Goal: Check status: Check status

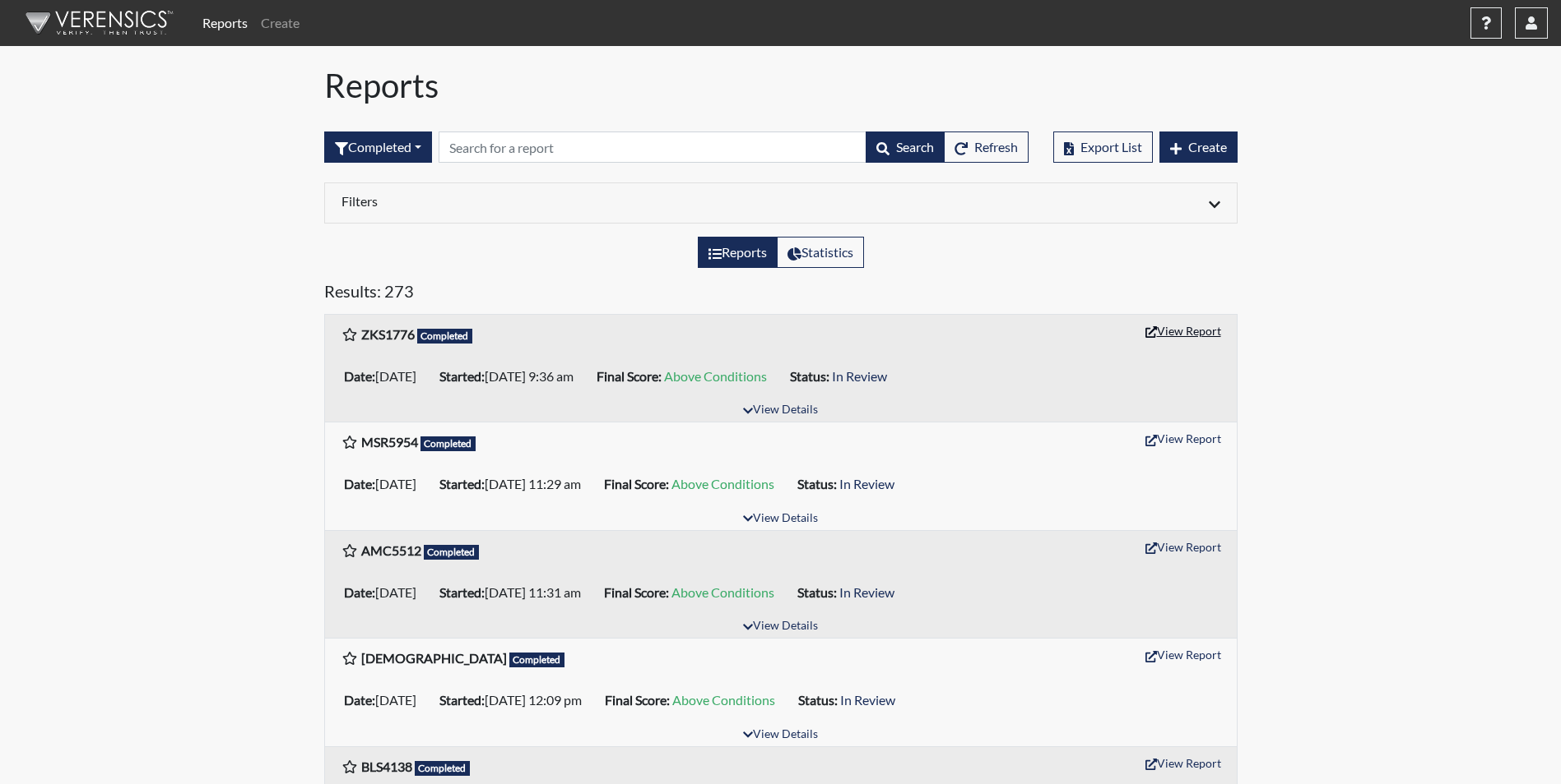
click at [1173, 334] on button "View Report" at bounding box center [1183, 330] width 90 height 26
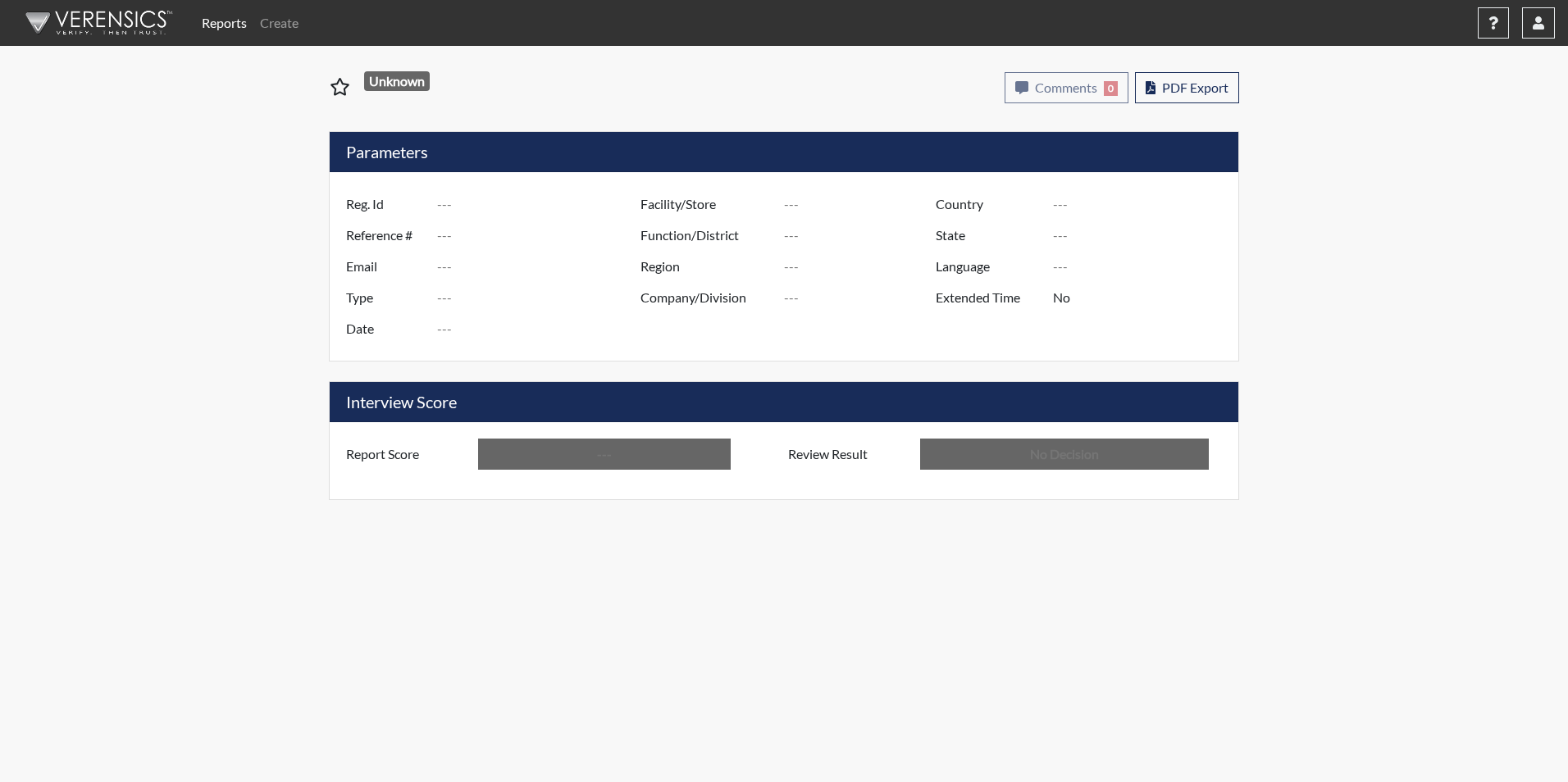
type input "ZKS1776"
type input "51403"
type input "---"
type input "Corrections Pre-Employment"
type input "Sep 22, 2025"
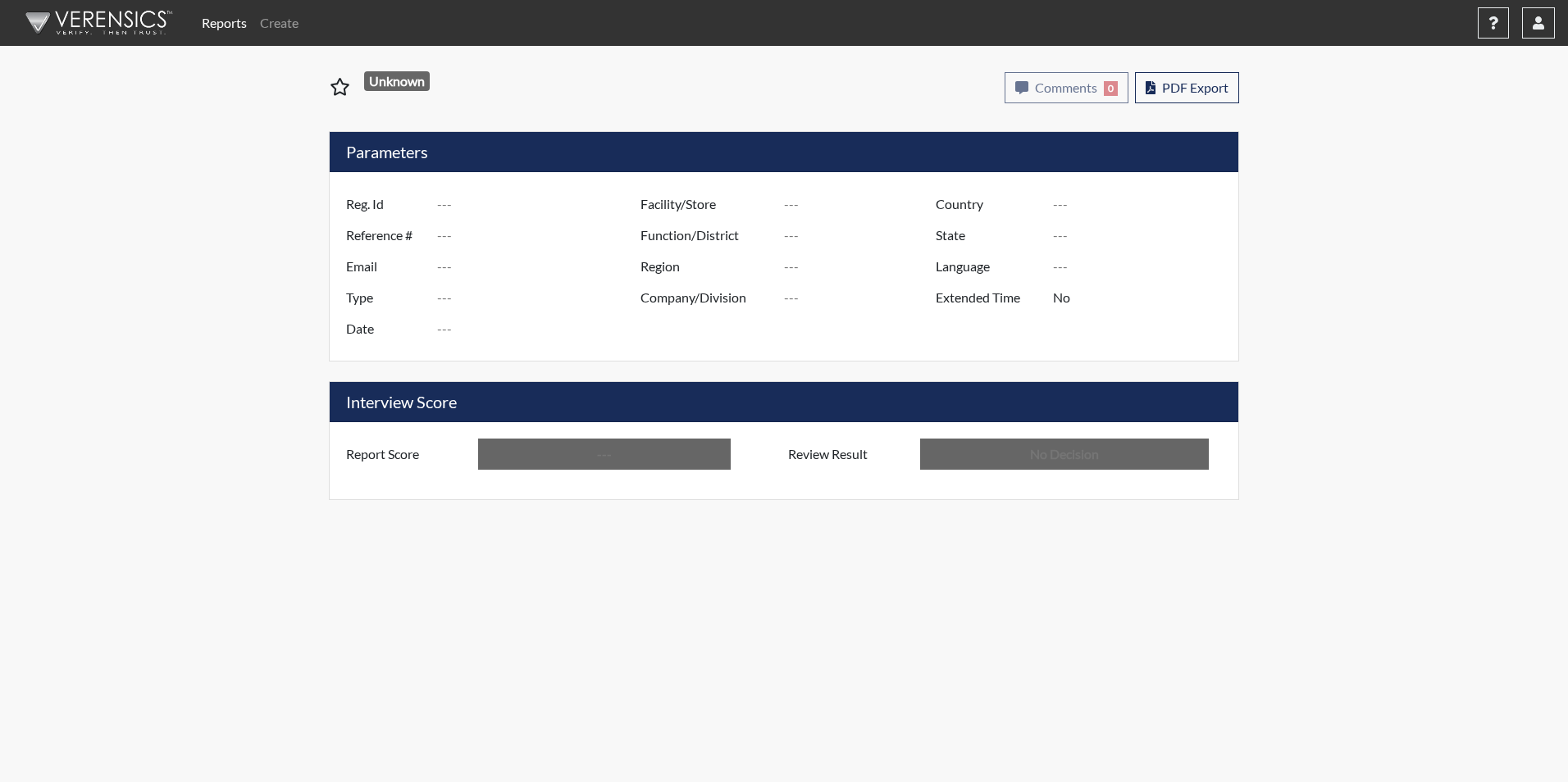
type input "[PERSON_NAME]"
type input "[GEOGRAPHIC_DATA]"
type input "[US_STATE]"
type input "English"
type input "Above Conditions"
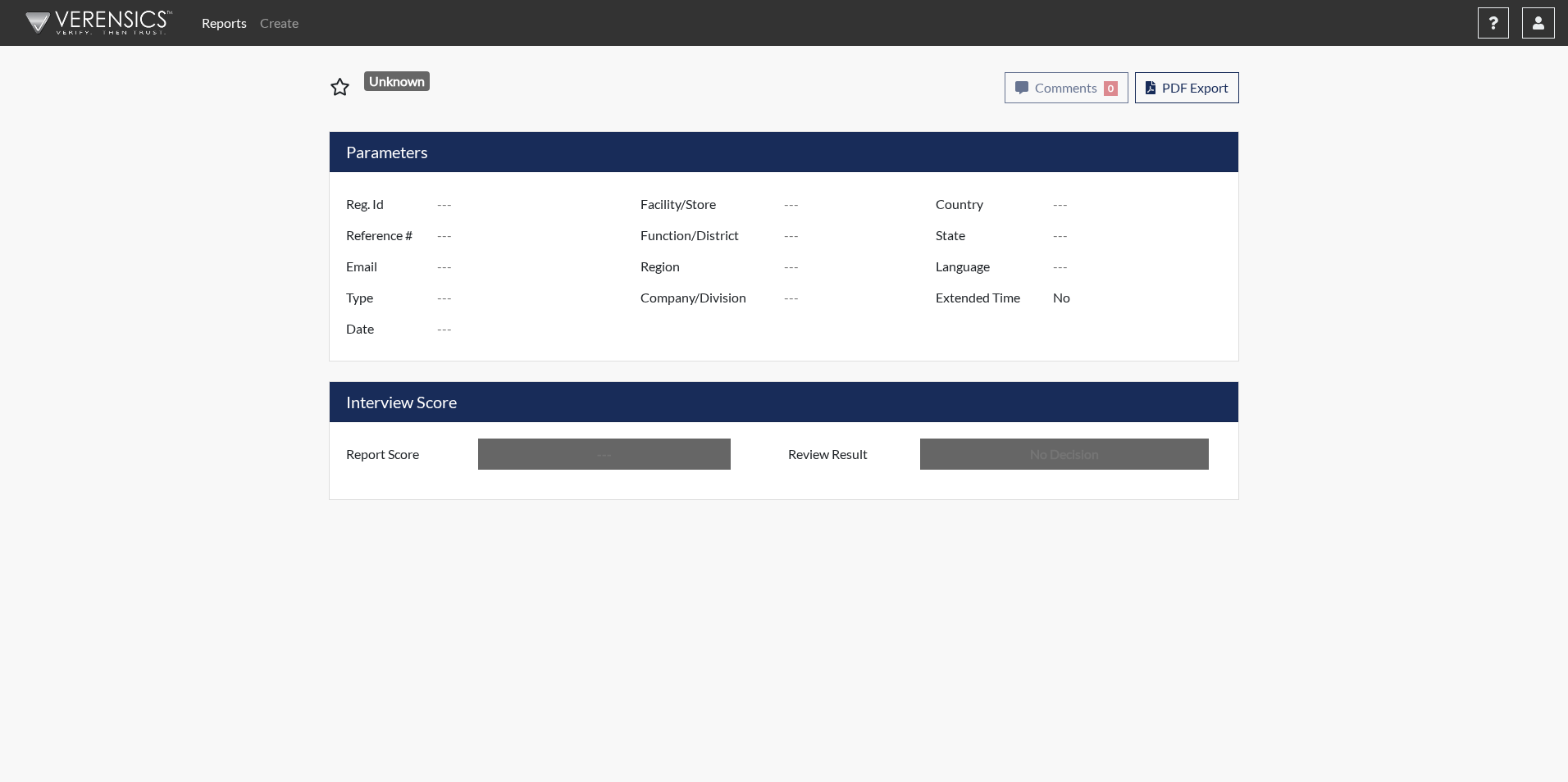
type input "In Review"
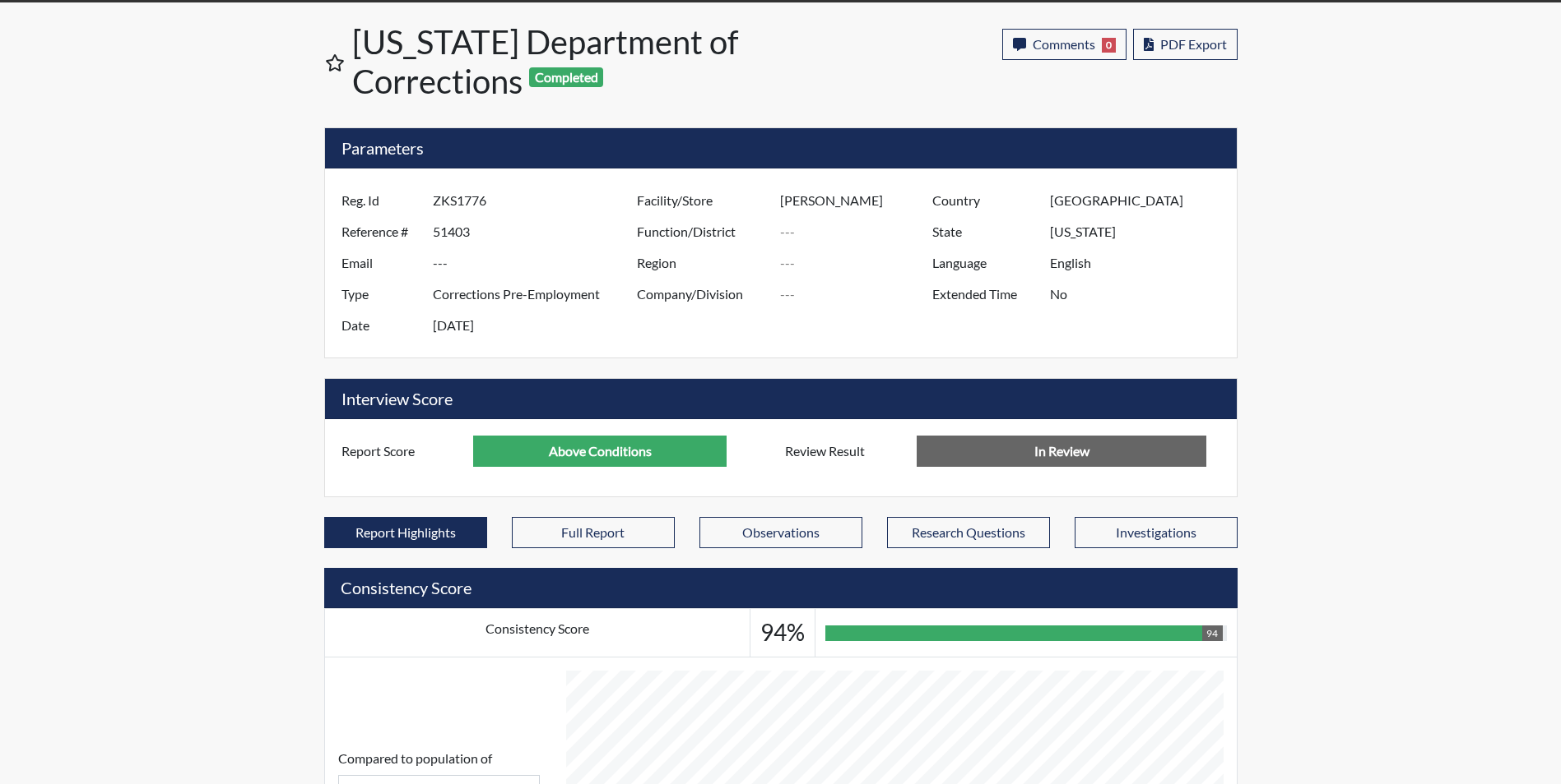
scroll to position [82, 0]
